Goal: Transaction & Acquisition: Subscribe to service/newsletter

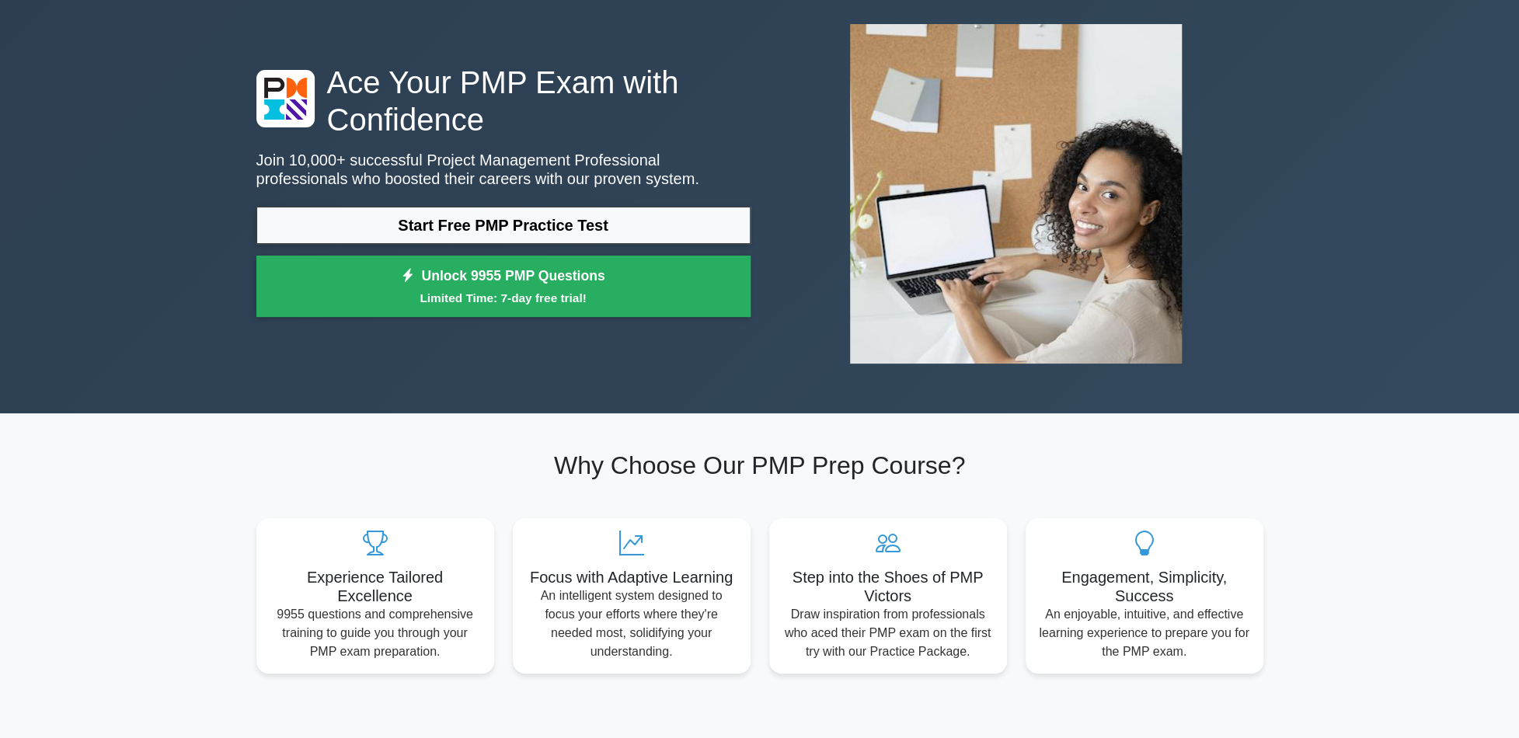
scroll to position [78, 0]
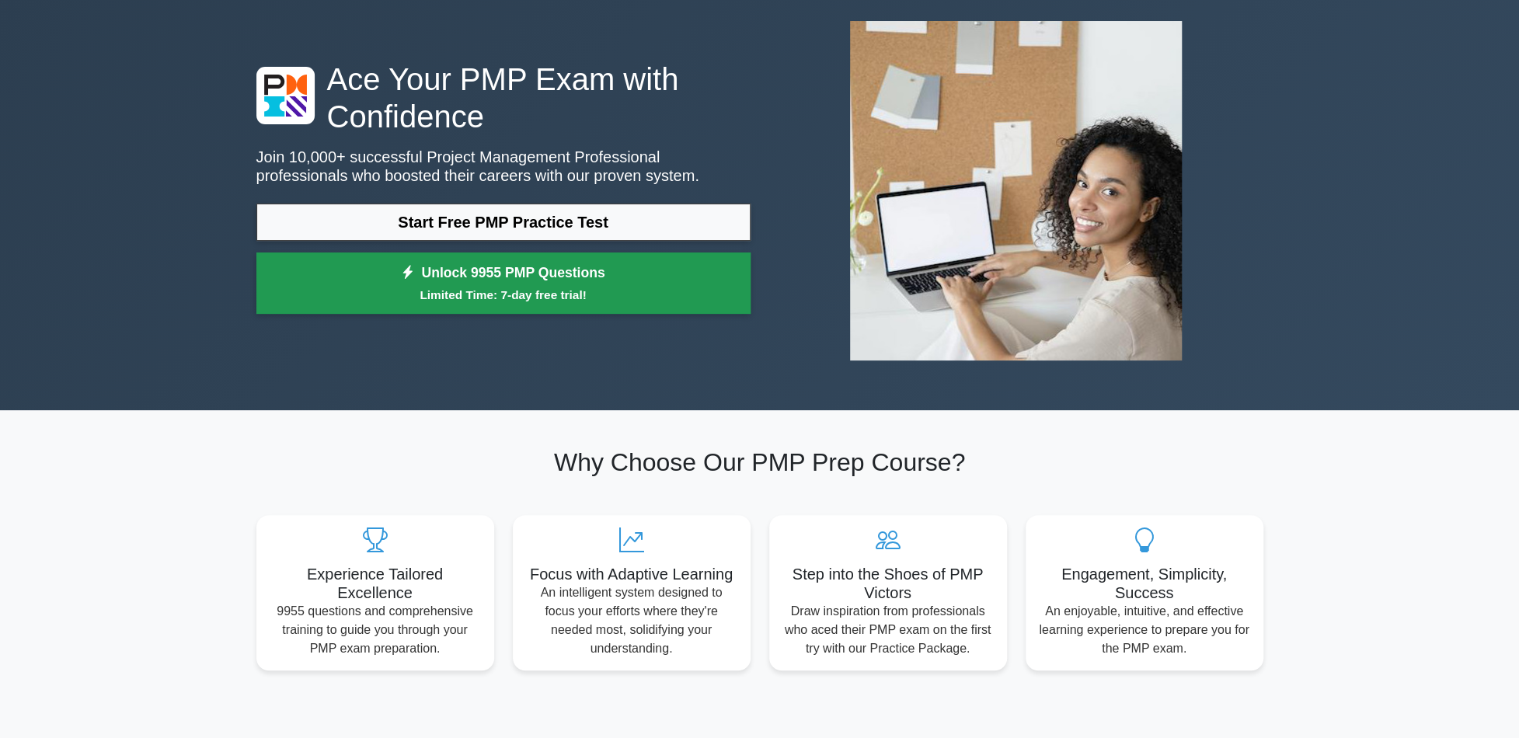
click at [359, 284] on link "Unlock 9955 PMP Questions Limited Time: 7-day free trial!" at bounding box center [503, 284] width 494 height 62
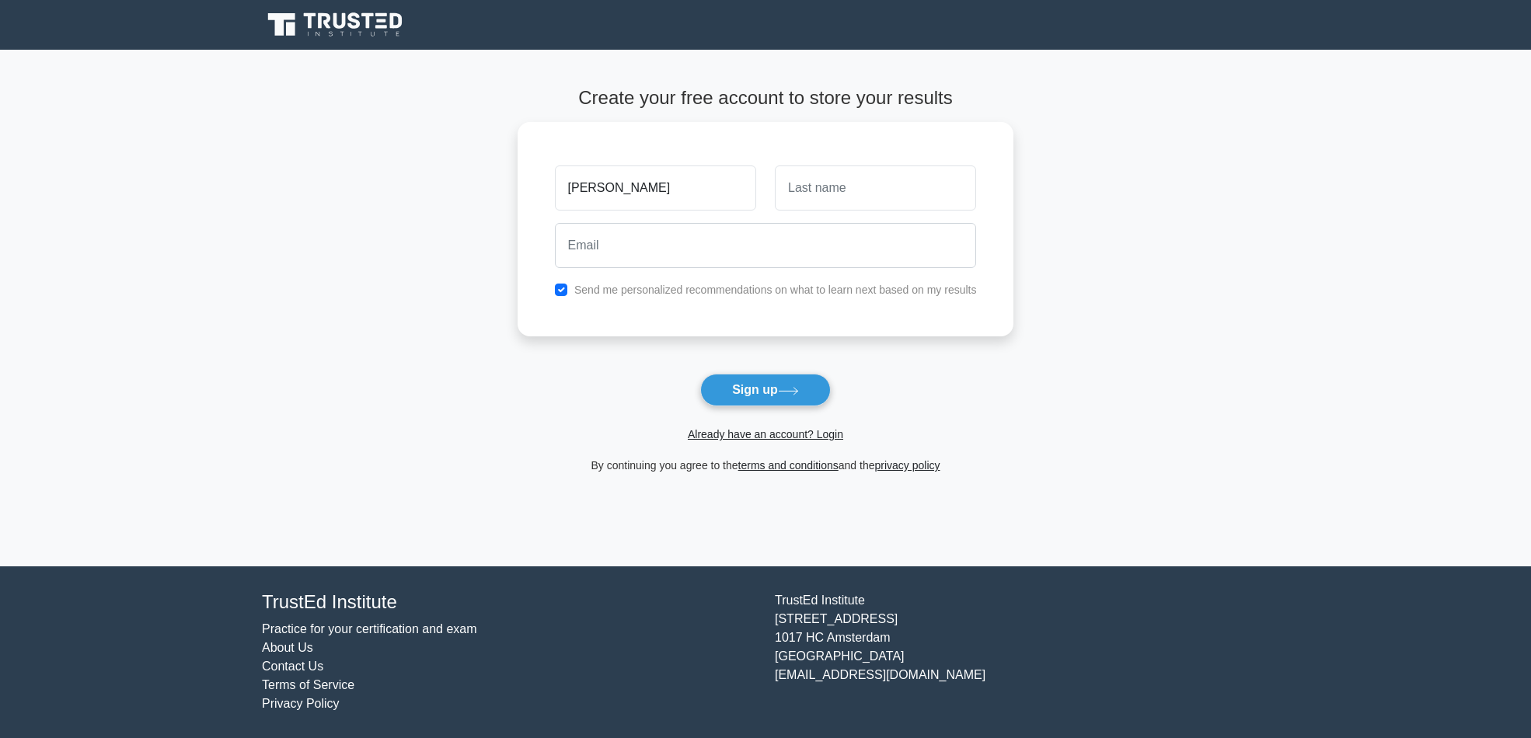
type input "[PERSON_NAME]"
type input "Nobeen"
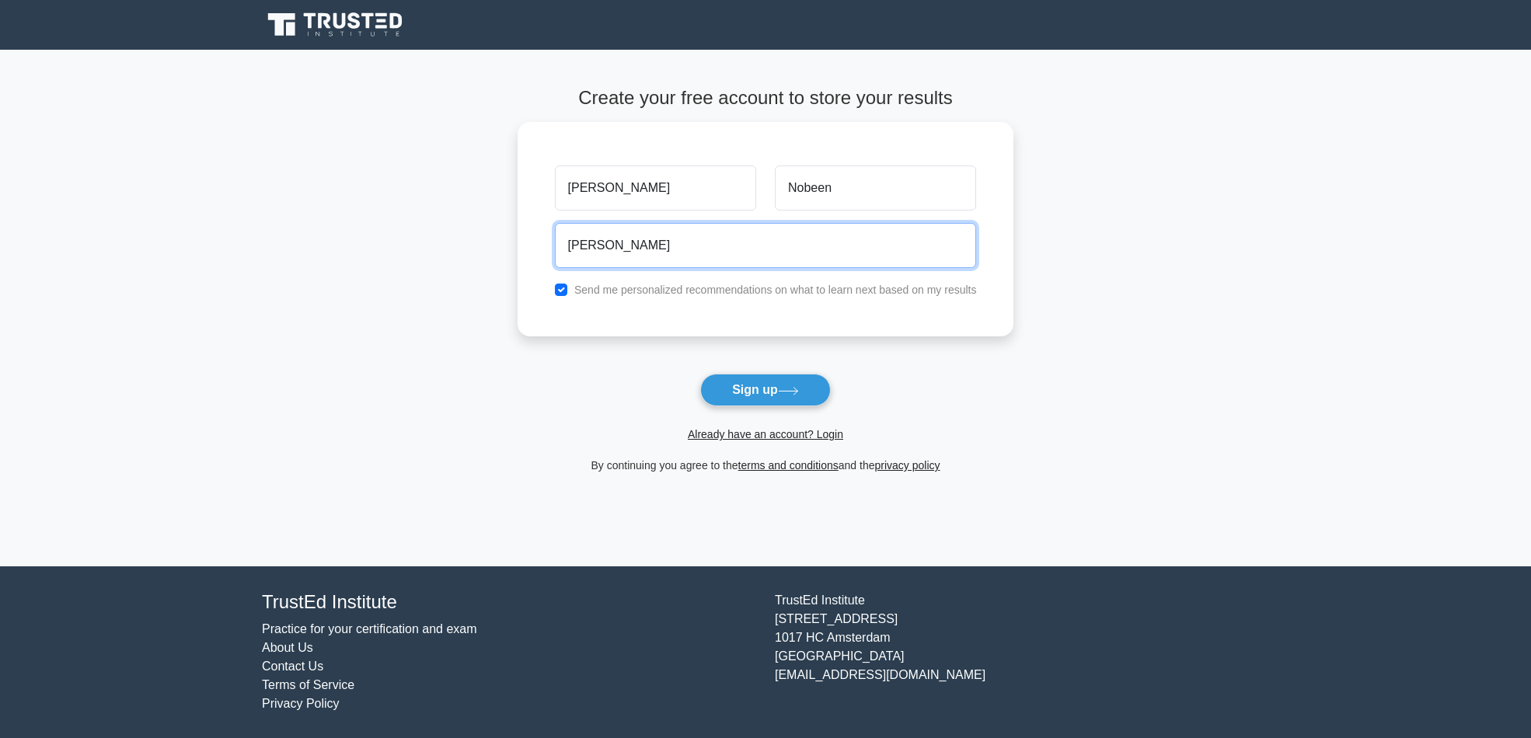
type input "raveesh"
click at [616, 388] on form "Create your free account to store your results Raveesh Nobeen raveesh Send me p…" at bounding box center [766, 281] width 497 height 388
click at [569, 286] on div "Send me personalized recommendations on what to learn next based on my results" at bounding box center [766, 286] width 441 height 19
click at [562, 281] on input "checkbox" at bounding box center [561, 286] width 12 height 12
checkbox input "false"
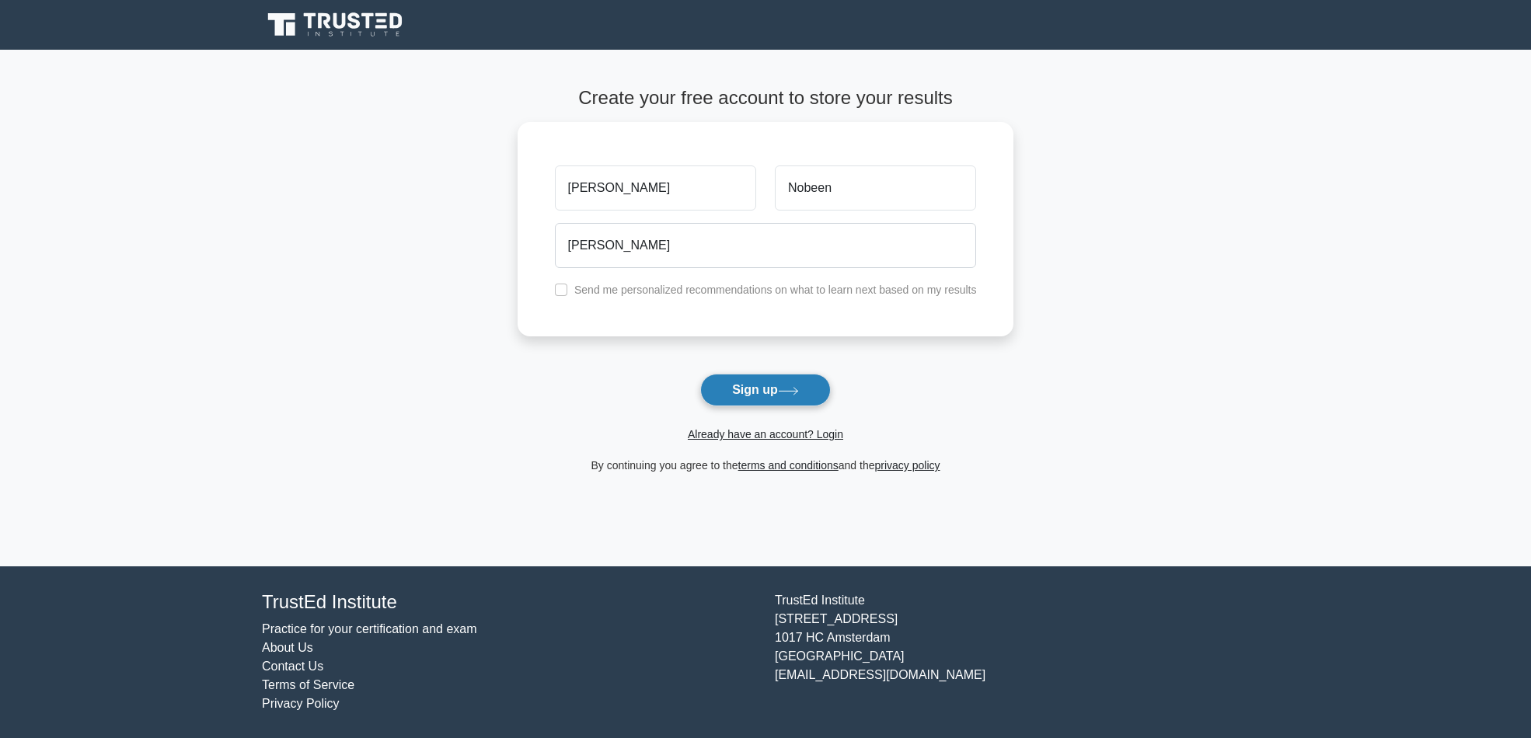
click at [766, 395] on button "Sign up" at bounding box center [765, 390] width 131 height 33
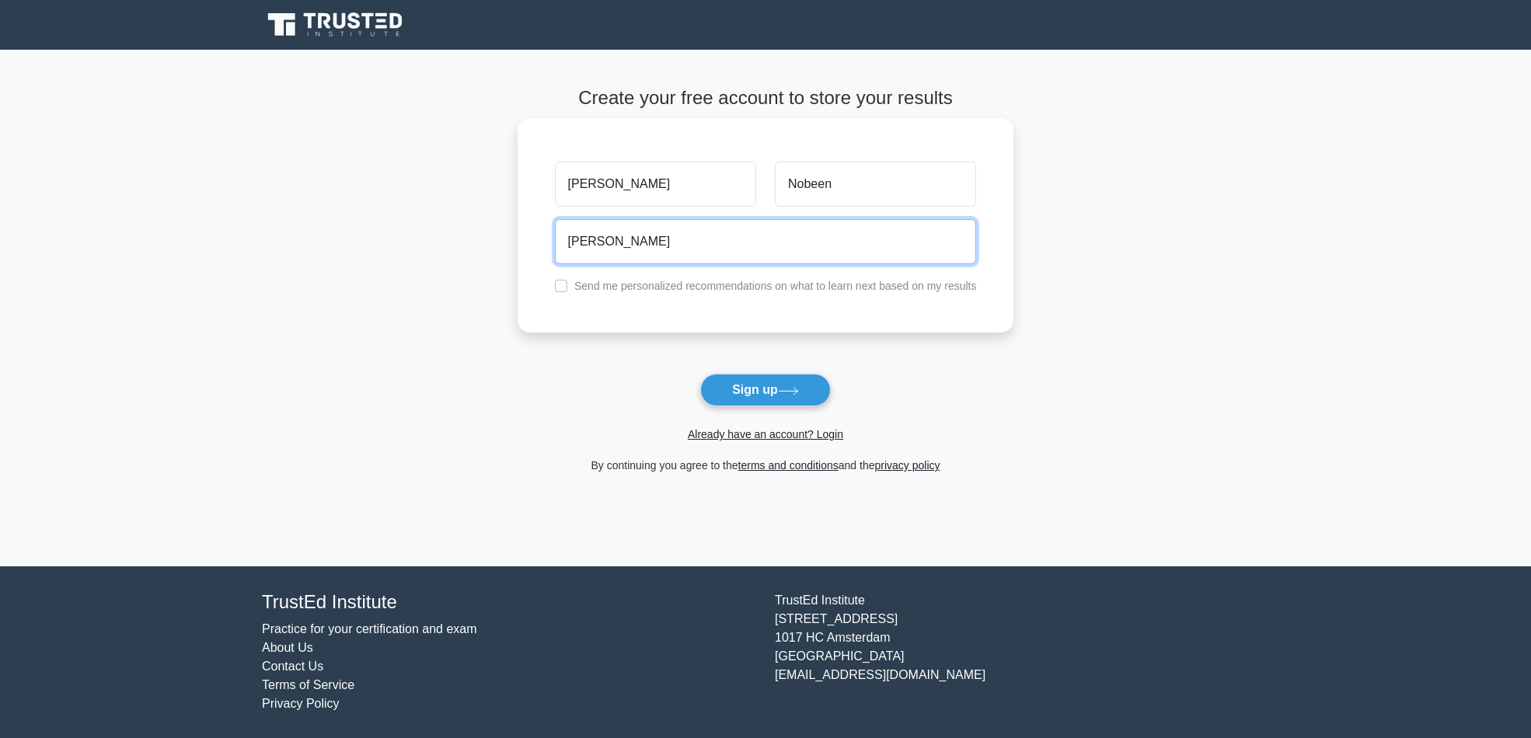
click at [613, 245] on input "raveesh" at bounding box center [766, 241] width 422 height 45
type input "raveesh.nobeen@gmail.com"
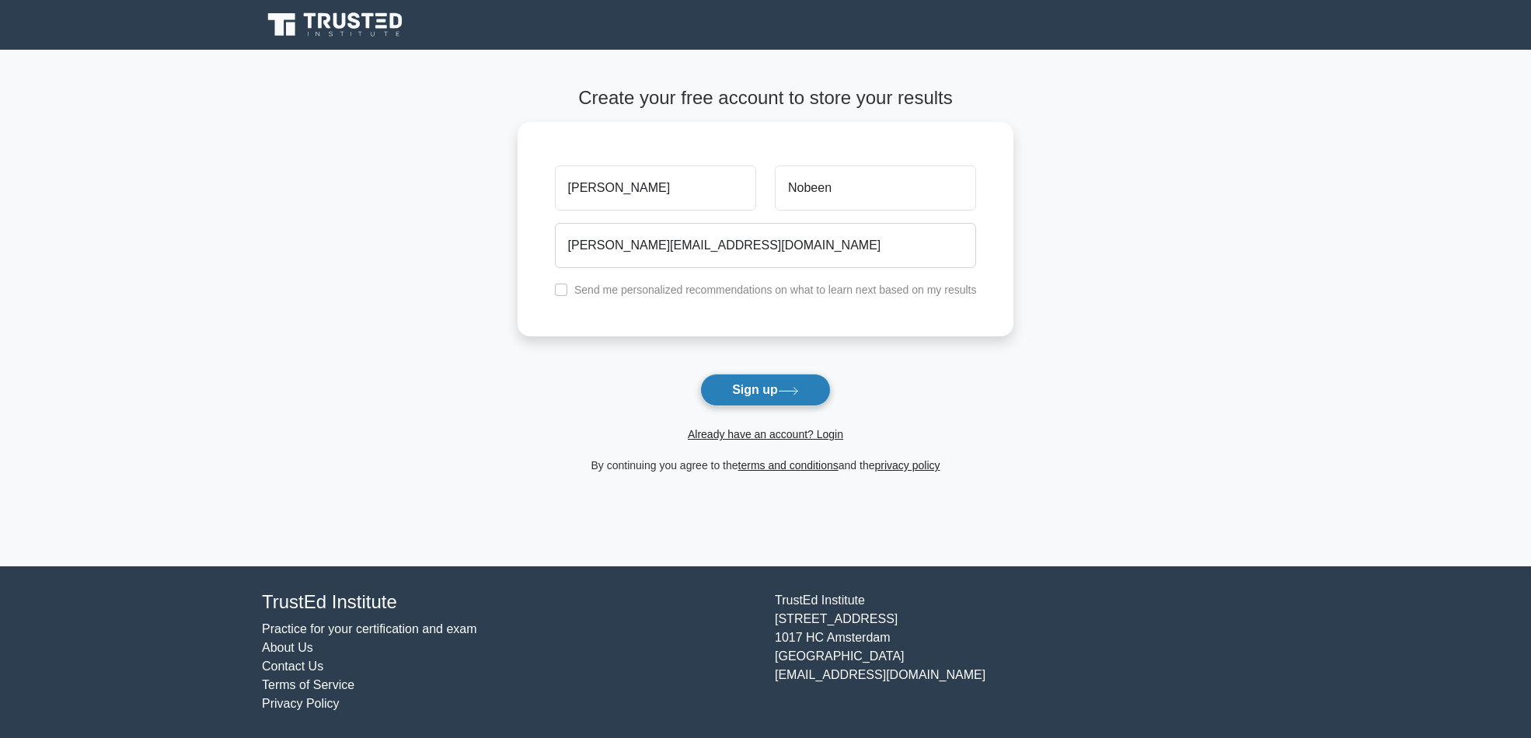
click at [754, 393] on button "Sign up" at bounding box center [765, 390] width 131 height 33
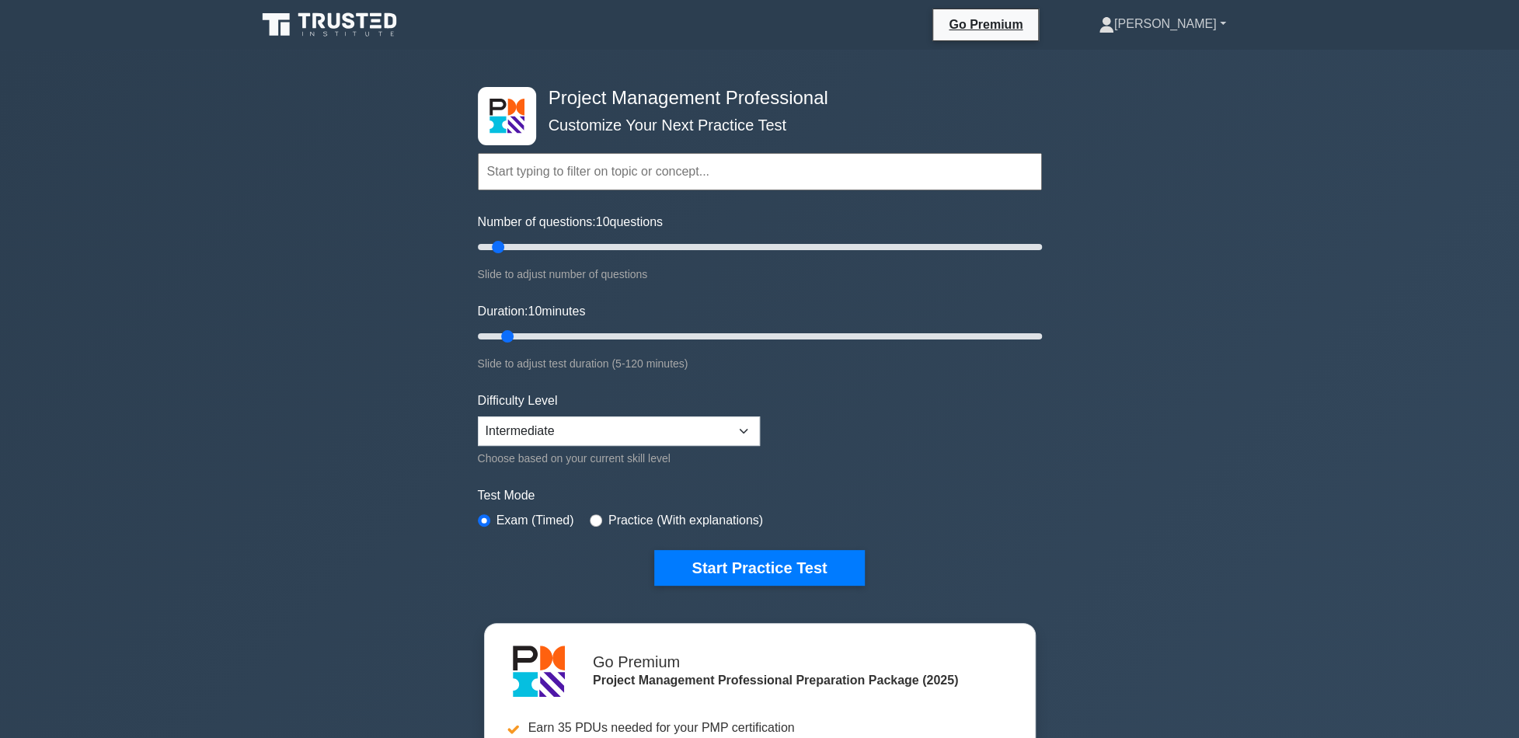
click at [1191, 32] on link "[PERSON_NAME]" at bounding box center [1163, 24] width 202 height 31
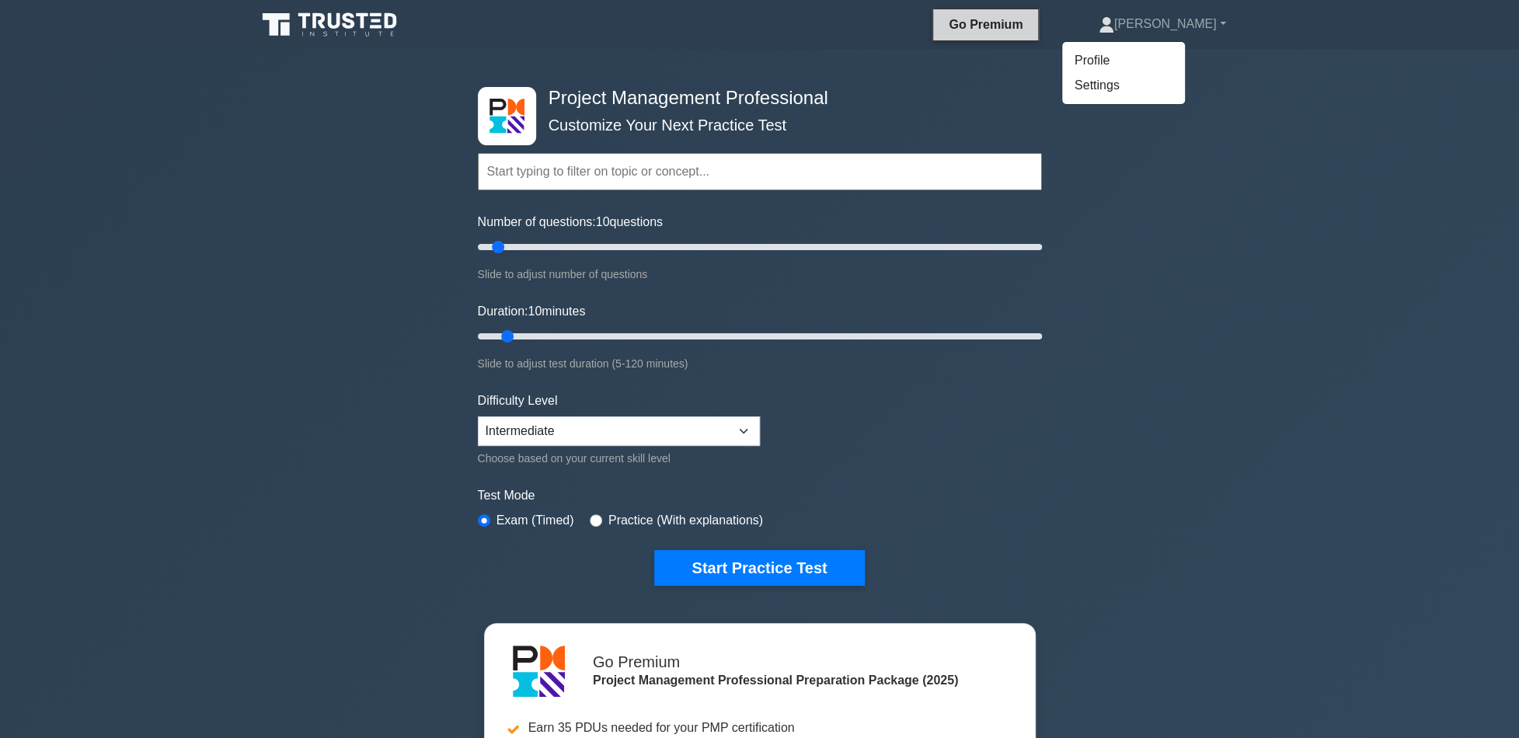
click at [1027, 26] on link "Go Premium" at bounding box center [986, 24] width 92 height 19
